Goal: Navigation & Orientation: Find specific page/section

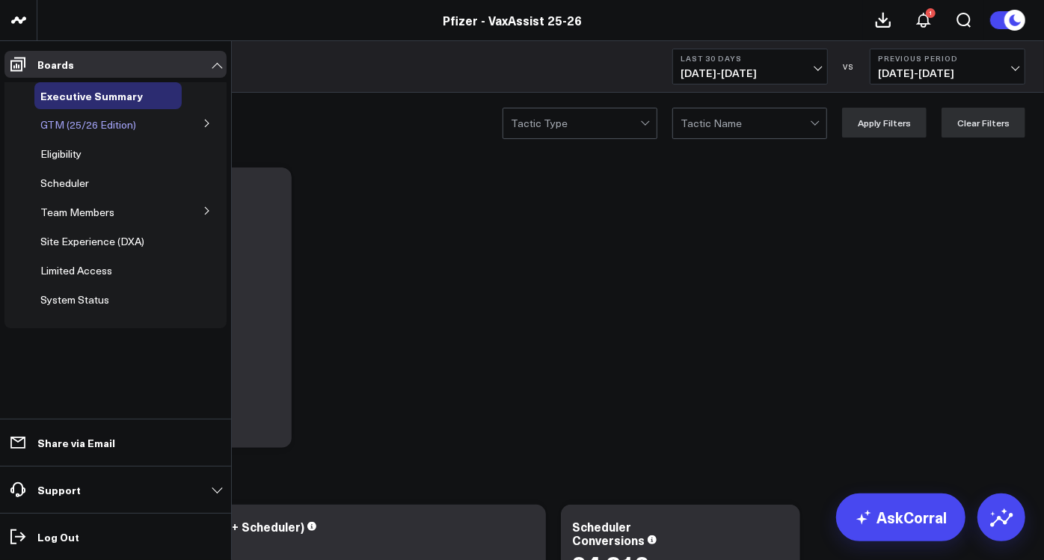
click at [78, 123] on span "GTM (25/26 Edition)" at bounding box center [88, 124] width 96 height 14
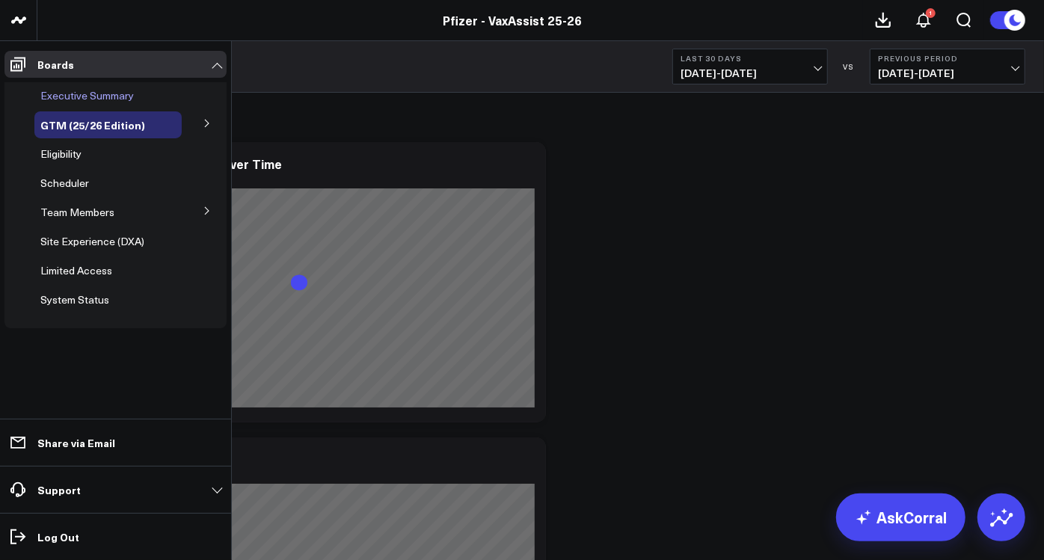
click at [61, 102] on span "Executive Summary" at bounding box center [86, 95] width 93 height 14
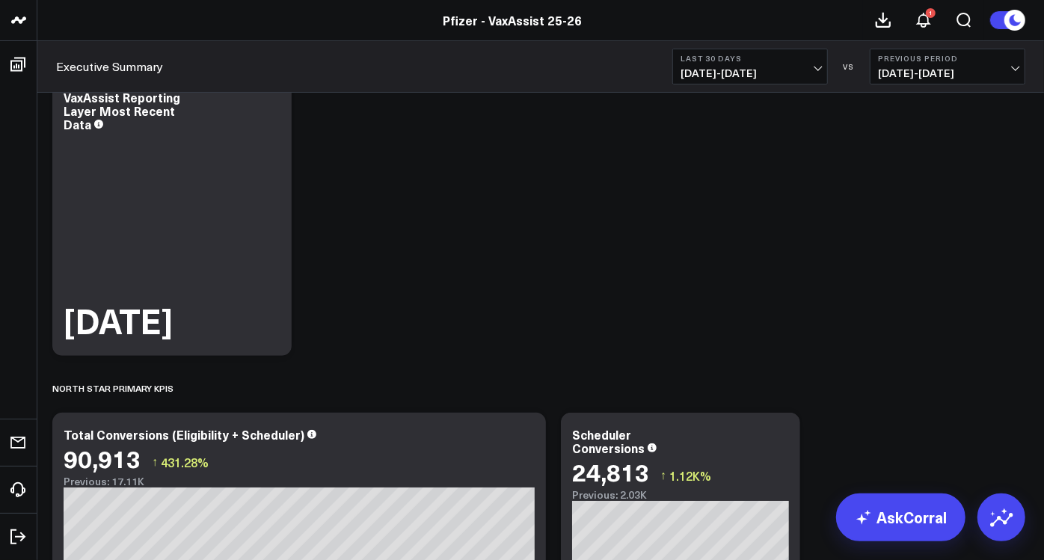
scroll to position [91, 0]
